Goal: Unclear

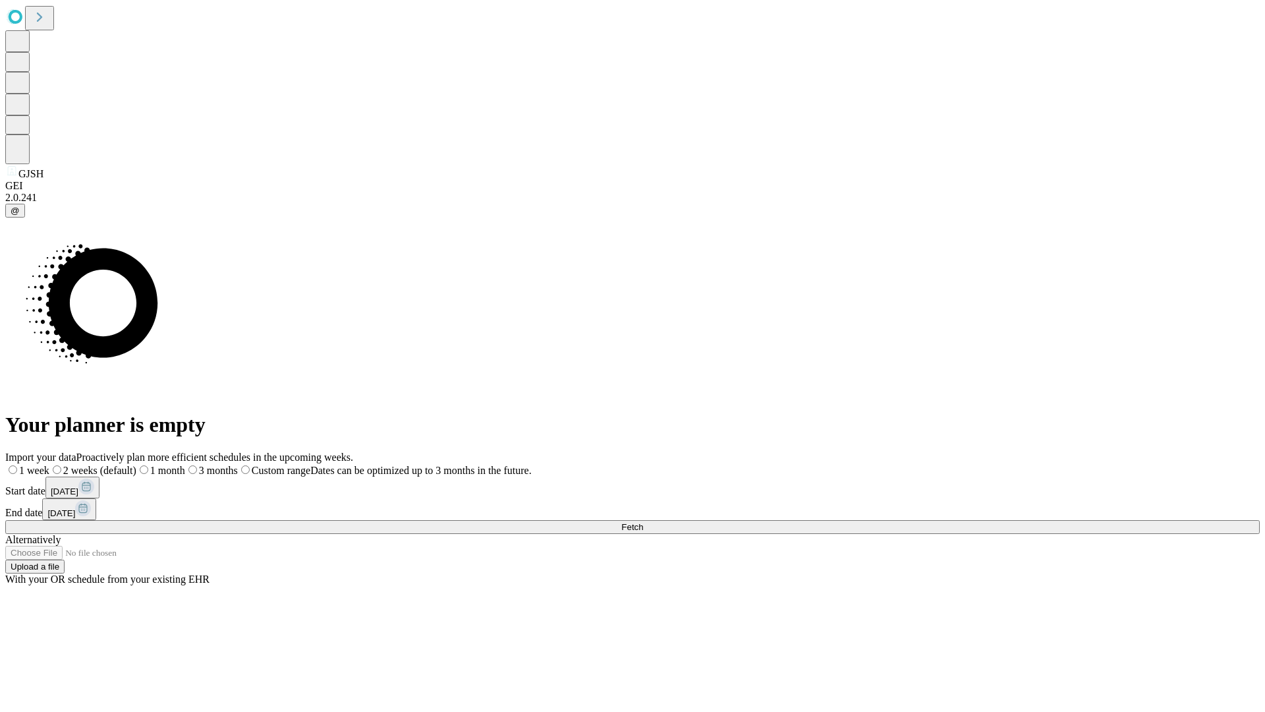
click at [643, 522] on span "Fetch" at bounding box center [632, 527] width 22 height 10
